Goal: Task Accomplishment & Management: Use online tool/utility

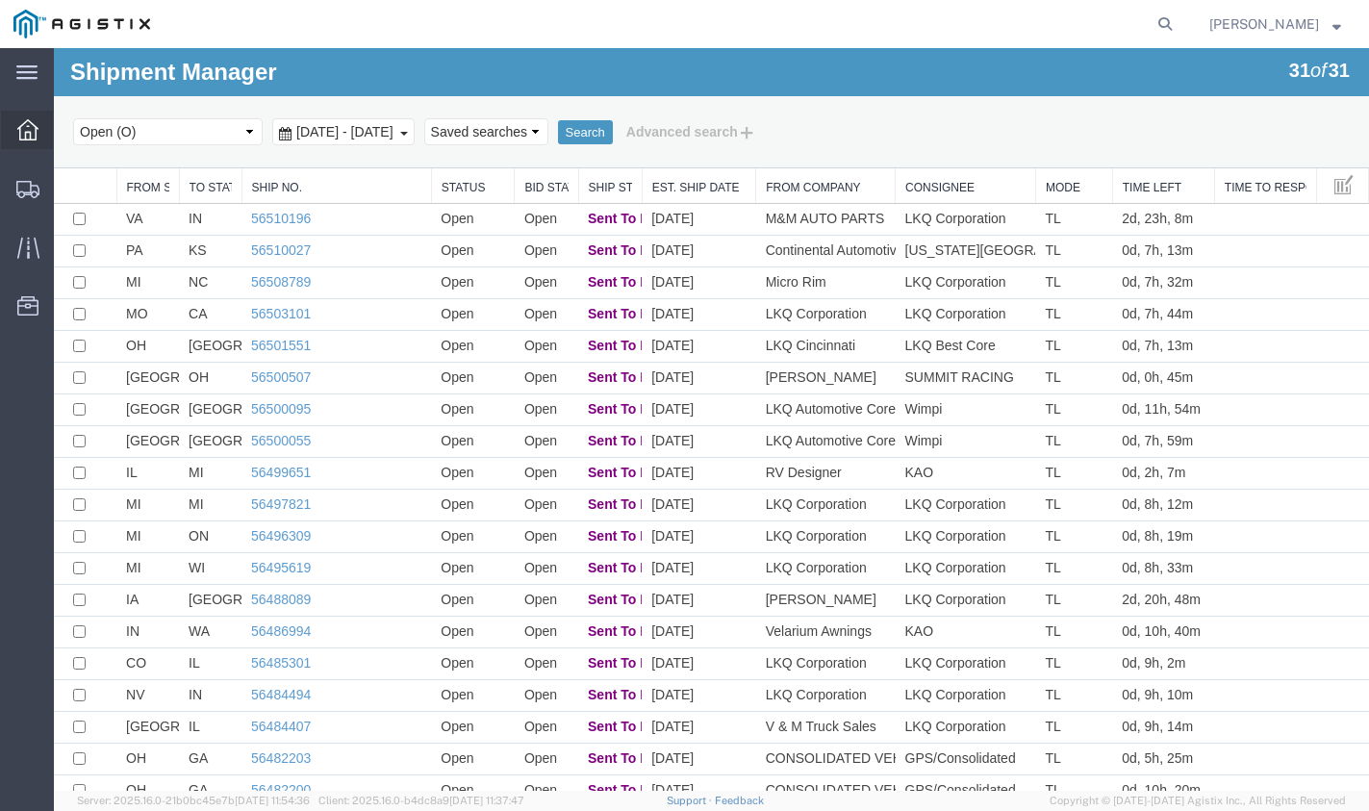
drag, startPoint x: 0, startPoint y: 0, endPoint x: 24, endPoint y: 137, distance: 138.7
click at [26, 136] on icon at bounding box center [27, 129] width 21 height 21
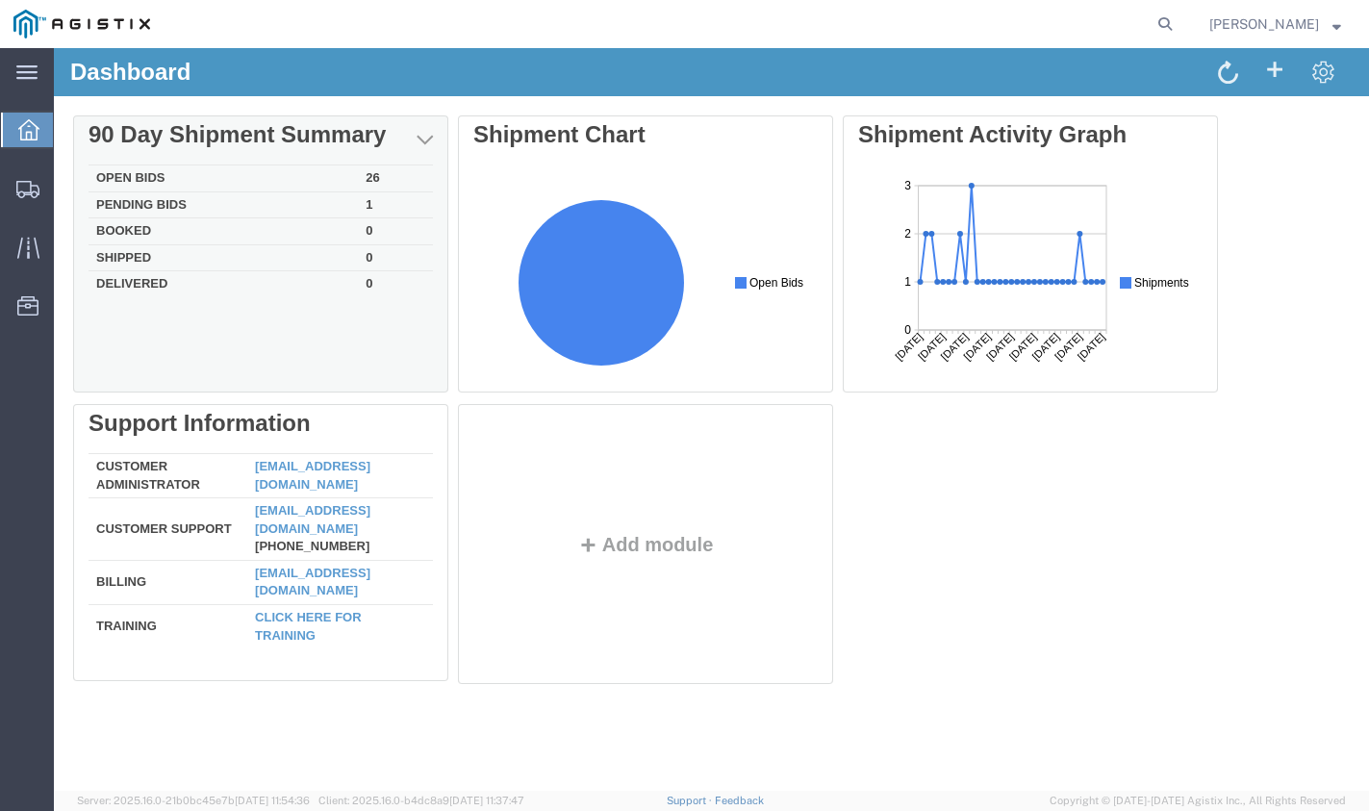
click at [373, 169] on td "26" at bounding box center [395, 178] width 75 height 27
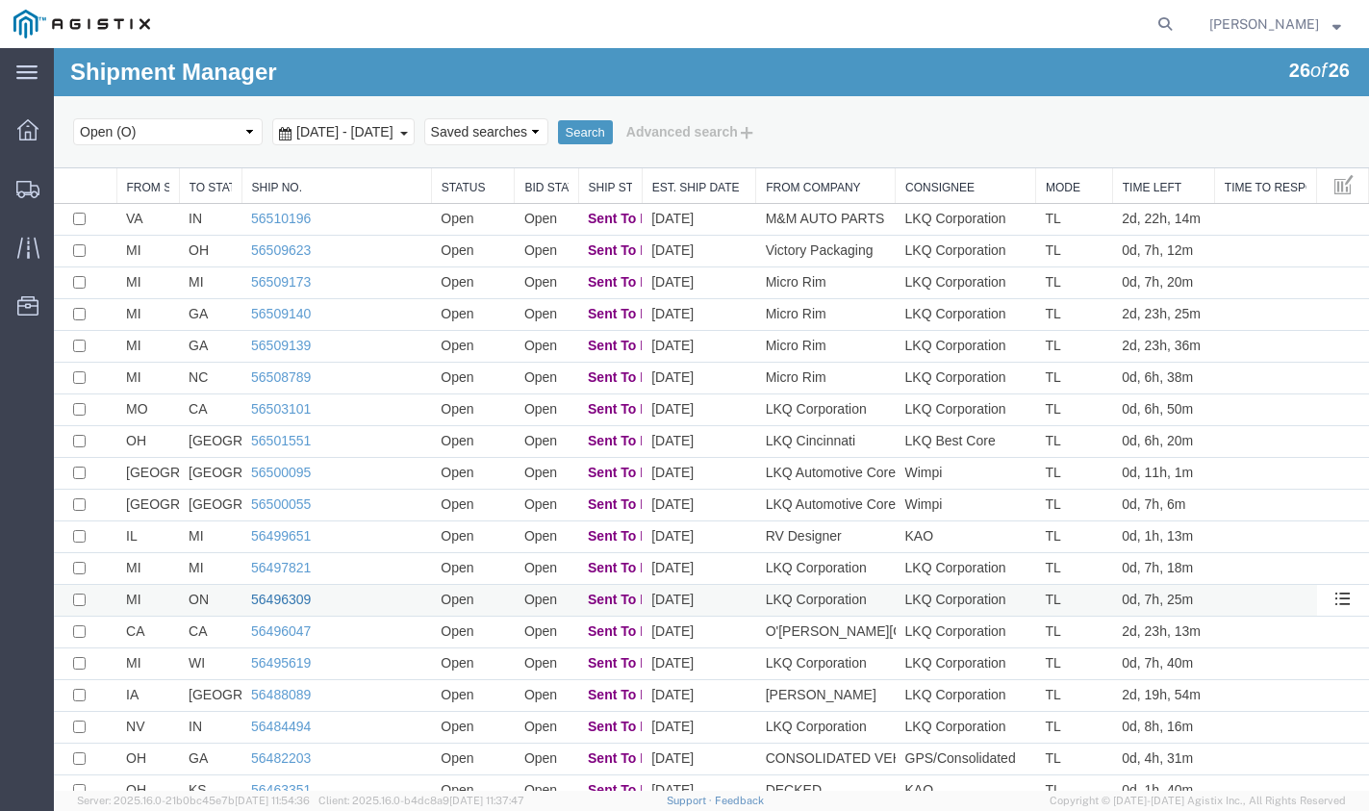
click at [272, 598] on link "56496309" at bounding box center [281, 599] width 60 height 15
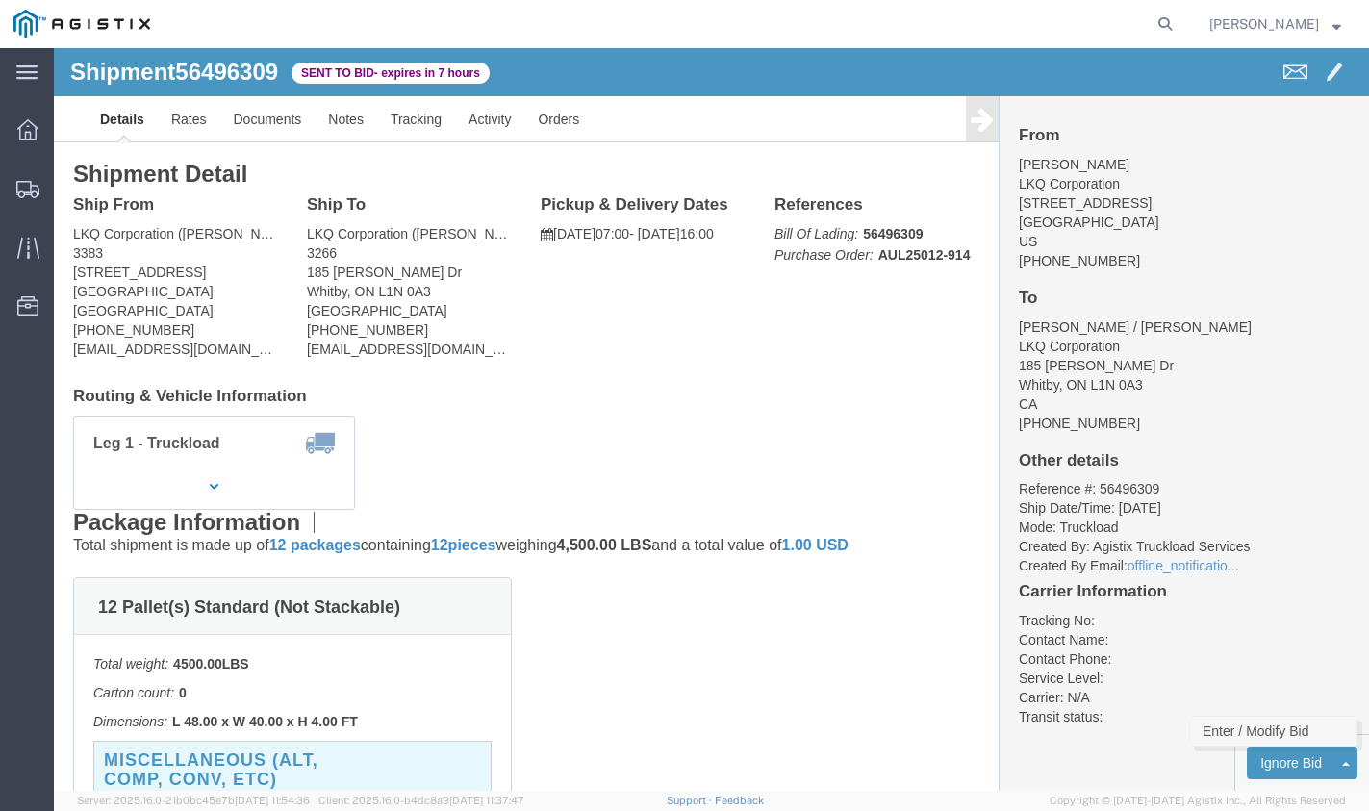
click link "Enter / Modify Bid"
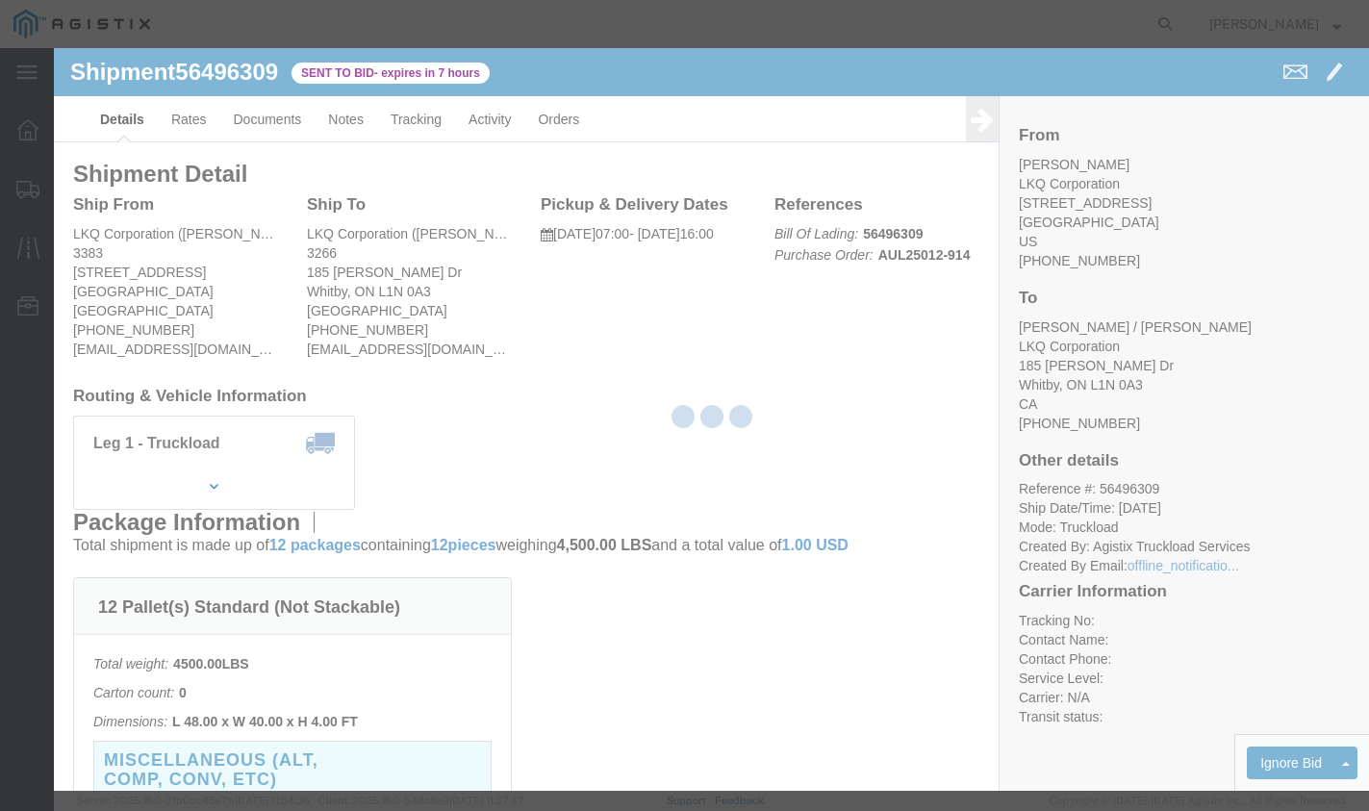
select select "20693"
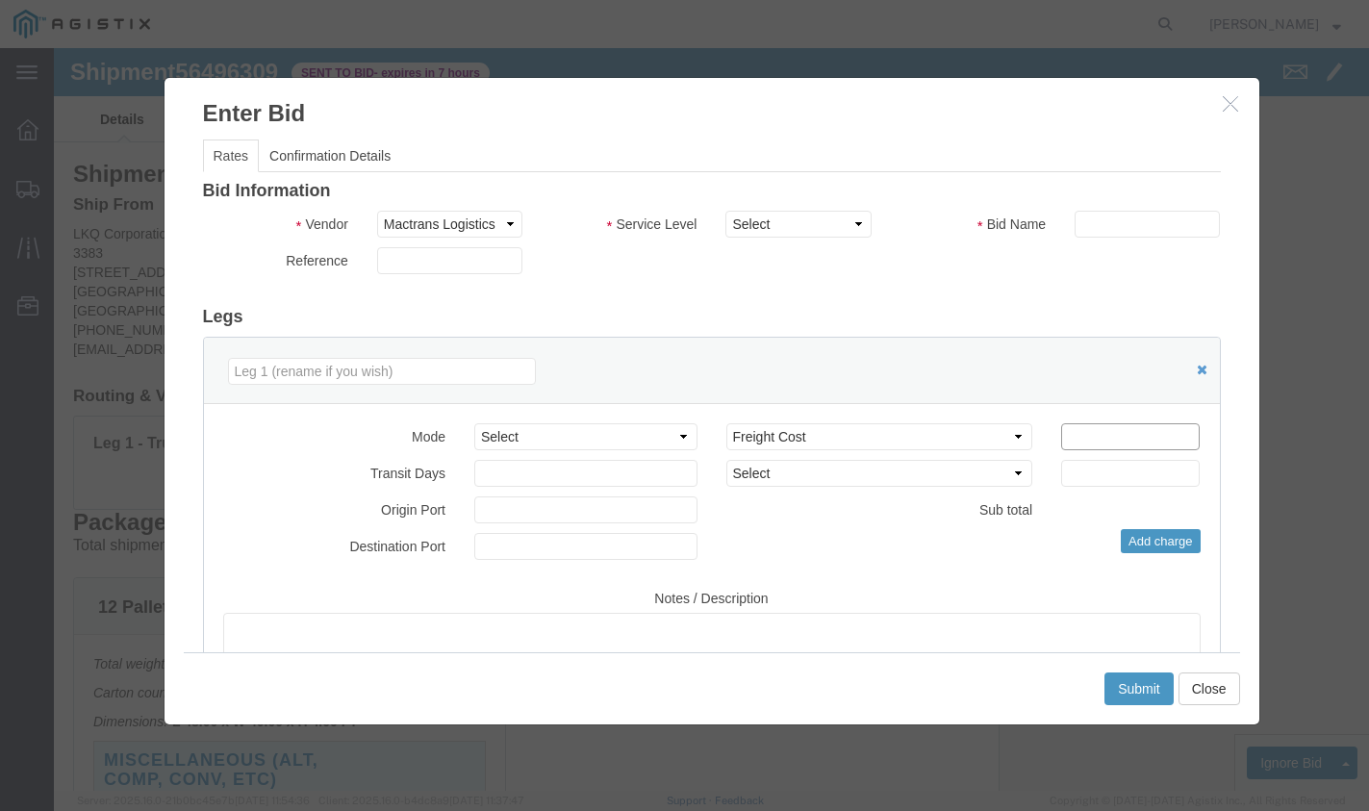
click input "number"
type input "895"
click button "Submit"
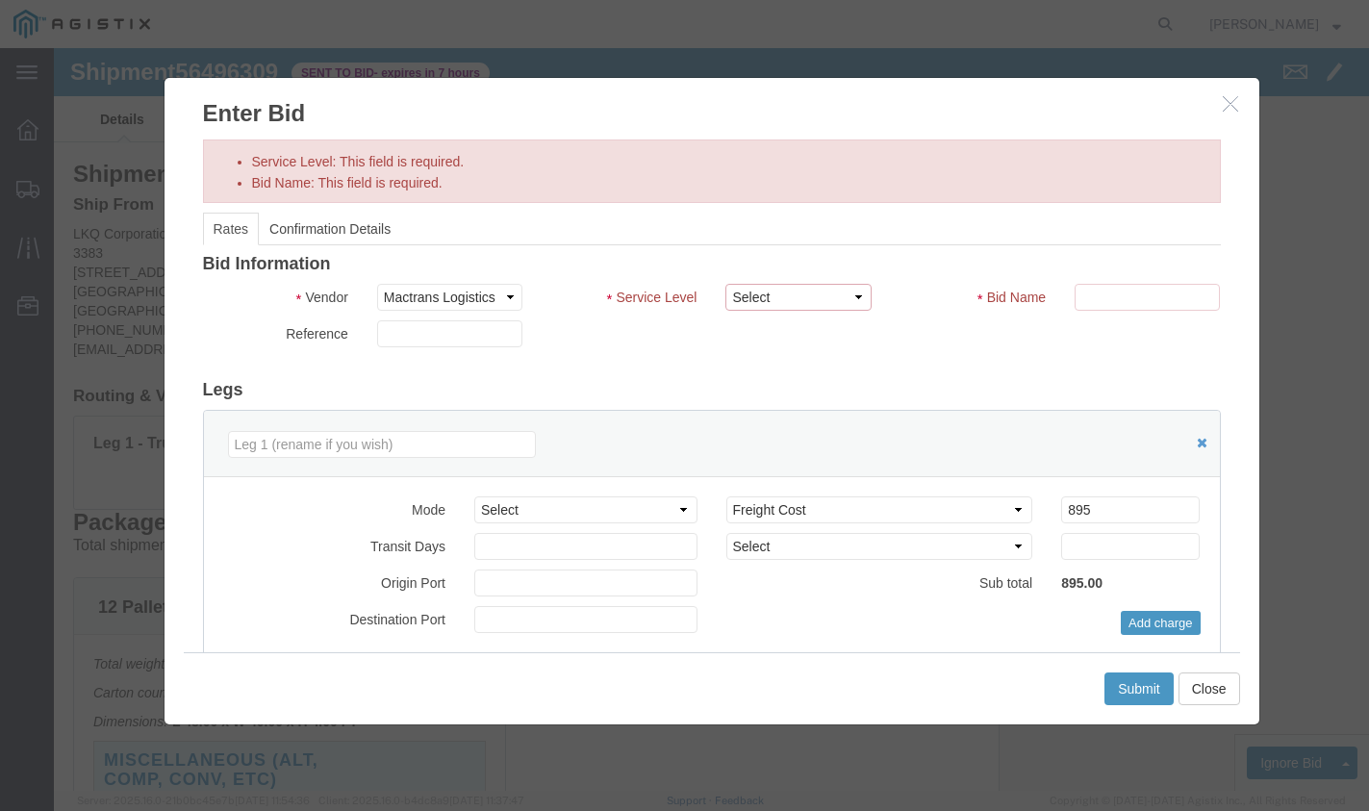
click select "Select Rail TL Standard 3 - 5 Day"
select select "39102"
click select "Select Rail TL Standard 3 - 5 Day"
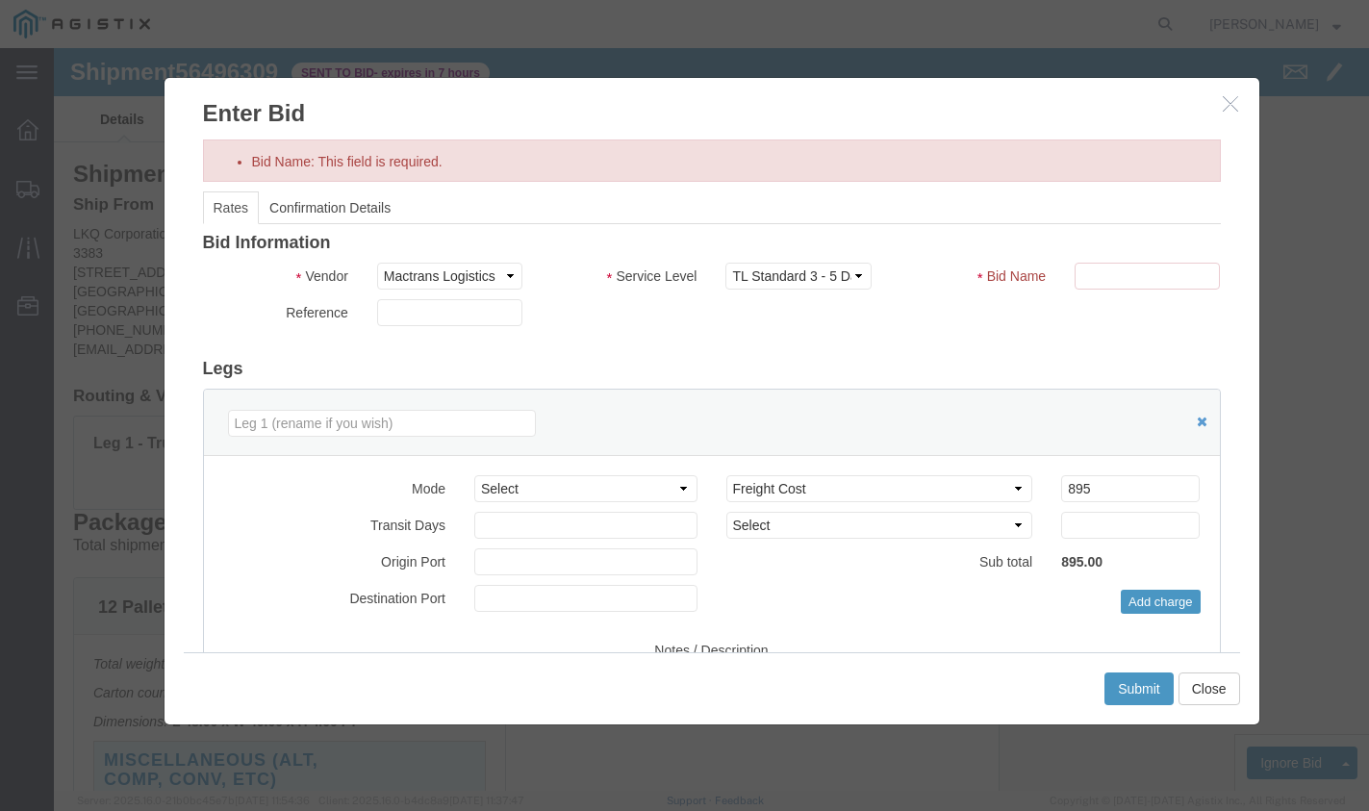
click div "Bid Name"
click input "text"
type input "Mactrans"
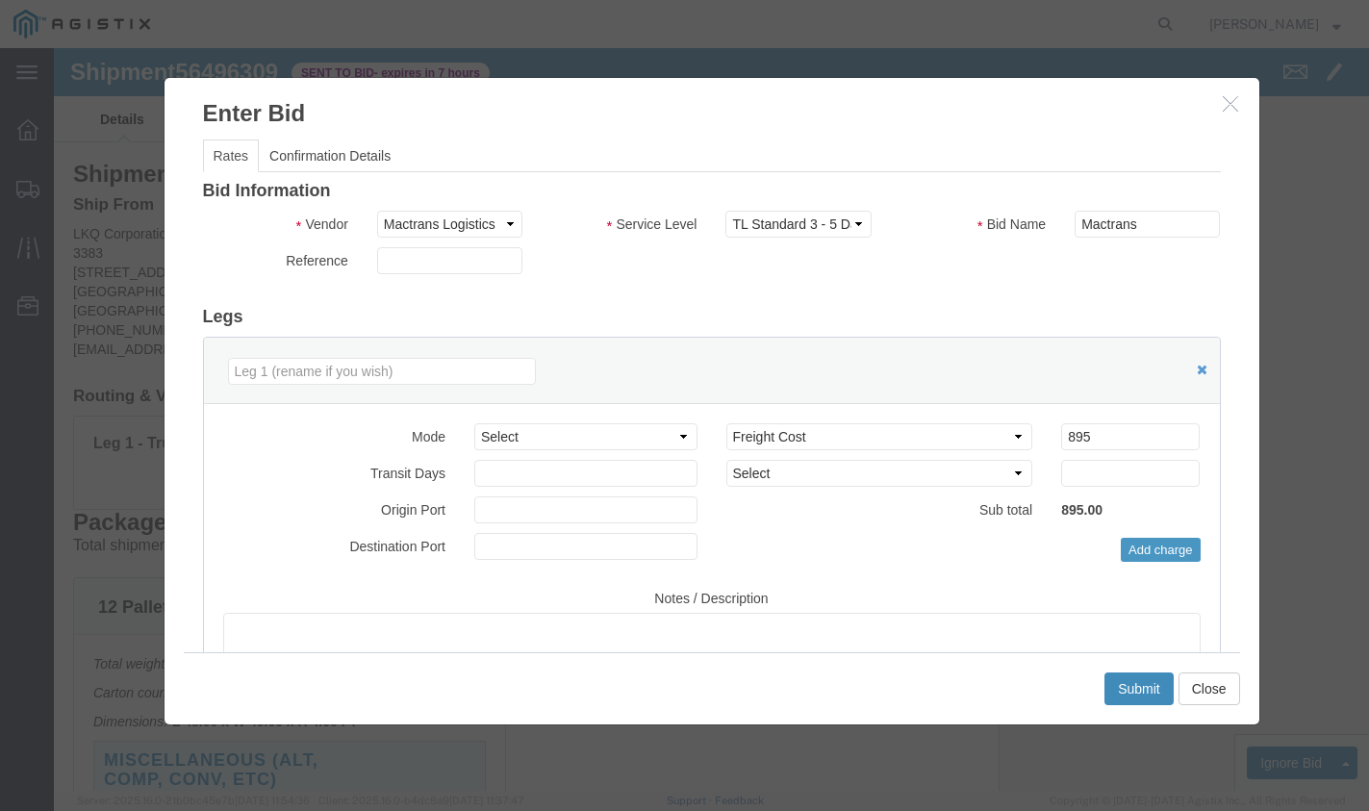
click button "Submit"
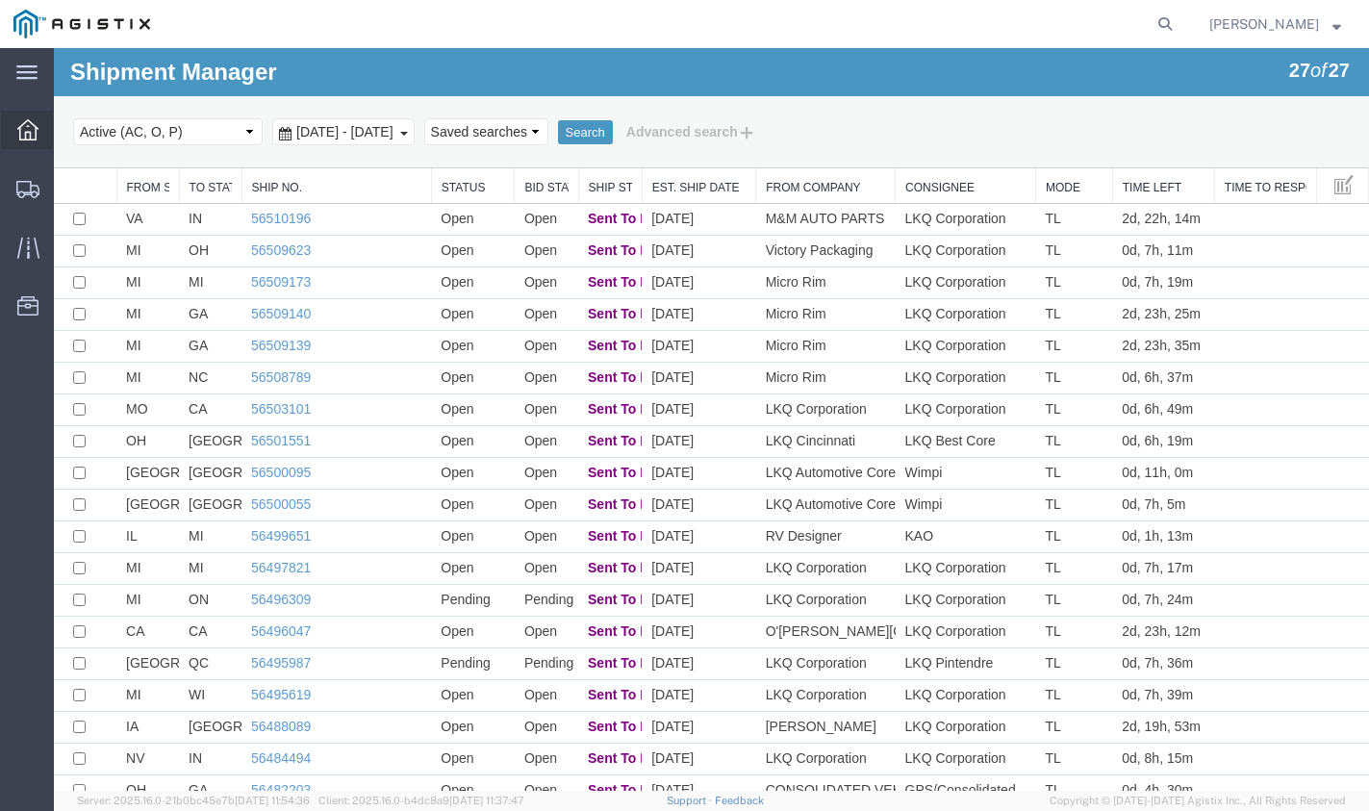
click at [41, 137] on div at bounding box center [28, 130] width 54 height 38
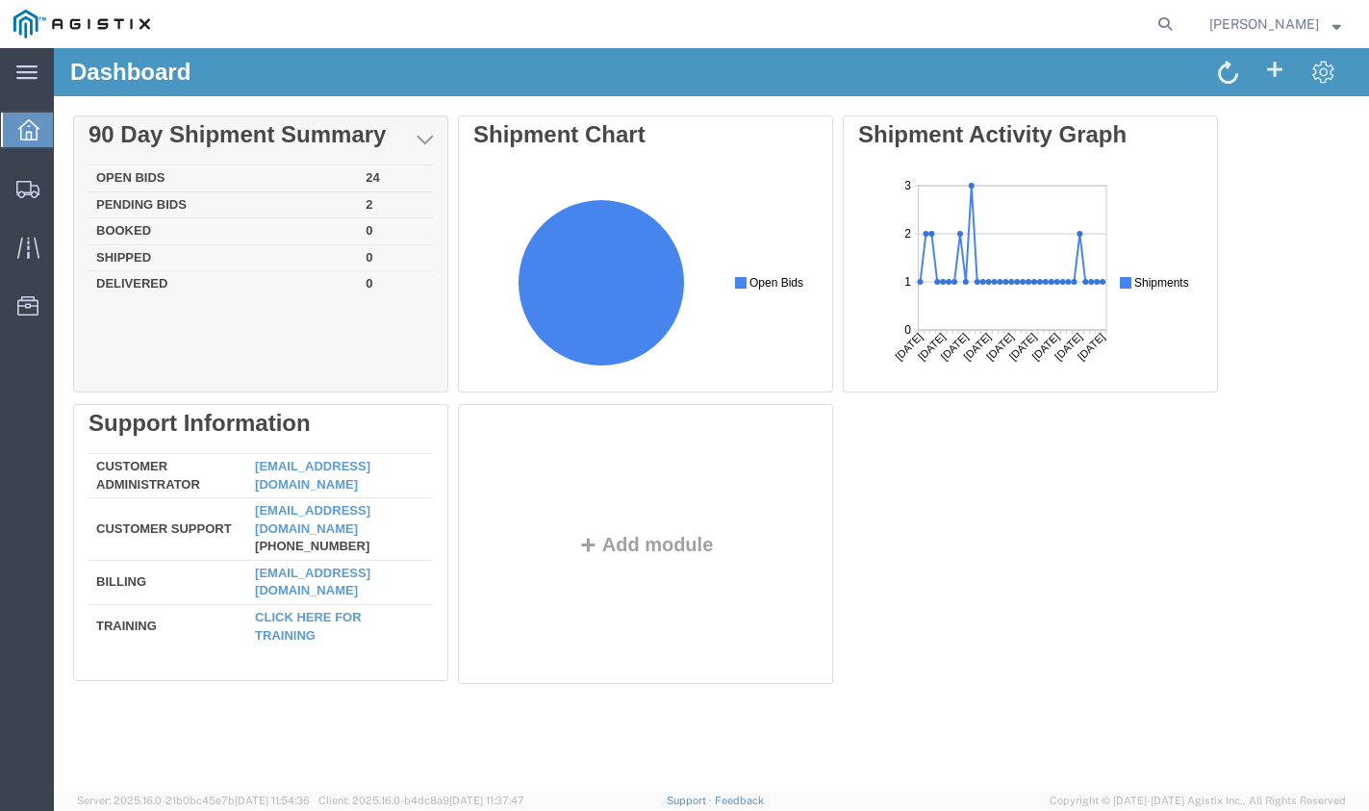
click at [325, 170] on td "Open Bids" at bounding box center [222, 178] width 269 height 27
